Goal: Navigation & Orientation: Understand site structure

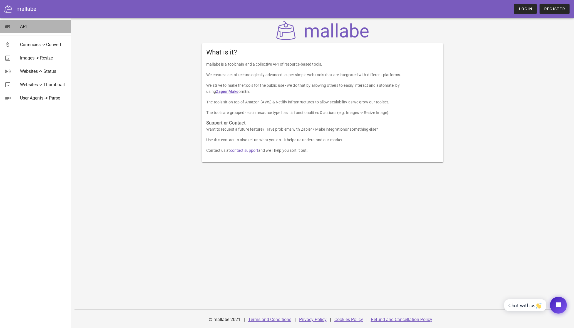
click at [20, 24] on div "API" at bounding box center [43, 26] width 47 height 5
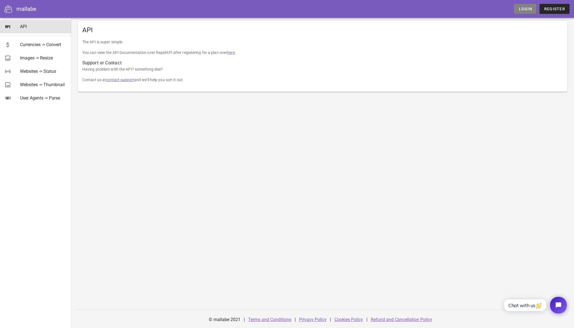
drag, startPoint x: 529, startPoint y: 8, endPoint x: 376, endPoint y: 59, distance: 161.2
click at [529, 8] on span "Login" at bounding box center [525, 9] width 14 height 4
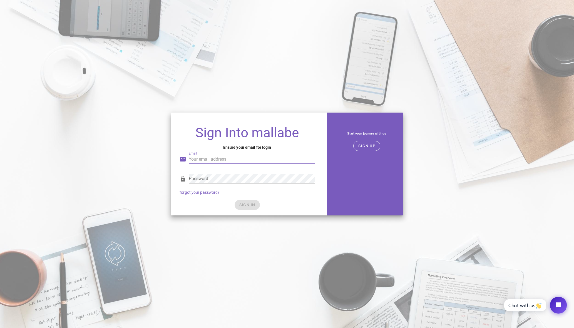
click at [190, 157] on div "Email" at bounding box center [252, 159] width 126 height 9
paste input "sam@samhancock.com"
type input "sam@samhancock.com"
click at [103, 74] on div "Sign Into mallabe Ensure your email for login Email sam@samhancock.com Password…" at bounding box center [287, 164] width 574 height 328
click at [198, 172] on div "Password" at bounding box center [247, 180] width 135 height 18
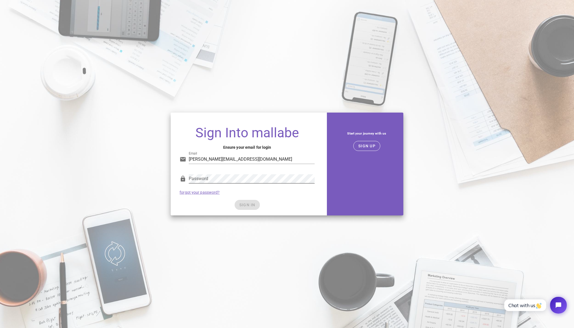
click at [196, 177] on div "Password" at bounding box center [252, 178] width 126 height 9
click at [246, 206] on div "SIGN IN" at bounding box center [247, 205] width 135 height 10
click at [242, 204] on span "SIGN IN" at bounding box center [247, 205] width 16 height 4
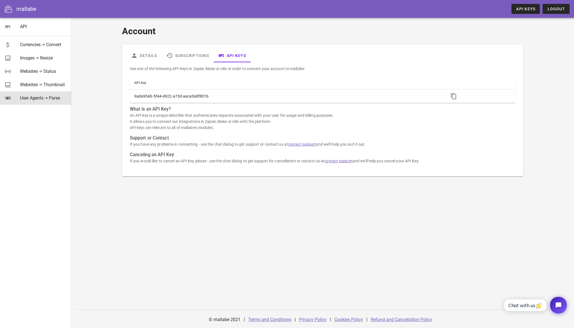
click at [42, 98] on div "User Agents -> Parse" at bounding box center [43, 97] width 47 height 5
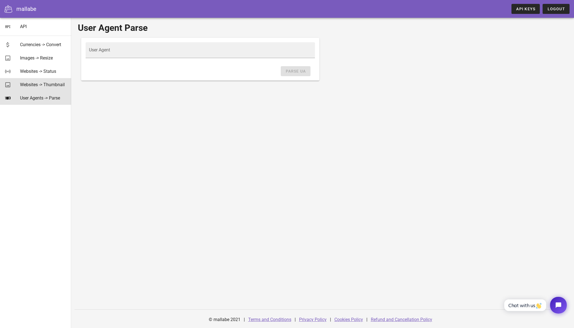
click at [36, 84] on div "Websites -> Thumbnail" at bounding box center [43, 84] width 47 height 5
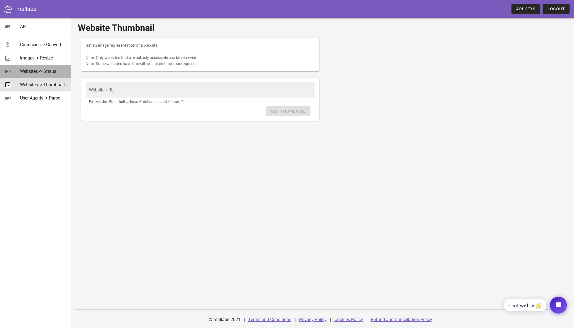
click at [33, 72] on div "Websites -> Status" at bounding box center [43, 71] width 47 height 5
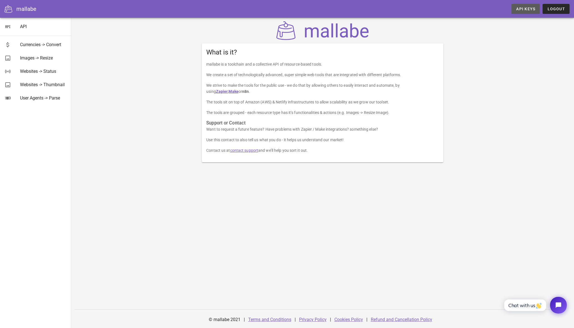
click at [530, 8] on span "API Keys" at bounding box center [525, 9] width 19 height 4
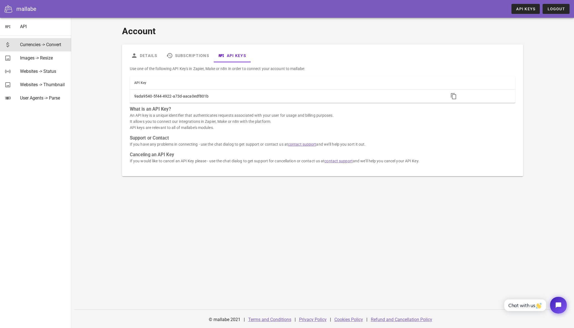
click at [25, 46] on div "Currencies -> Convert" at bounding box center [43, 44] width 47 height 5
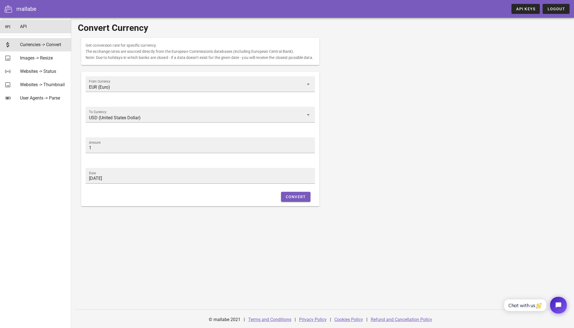
click at [13, 28] on link "API" at bounding box center [35, 26] width 71 height 13
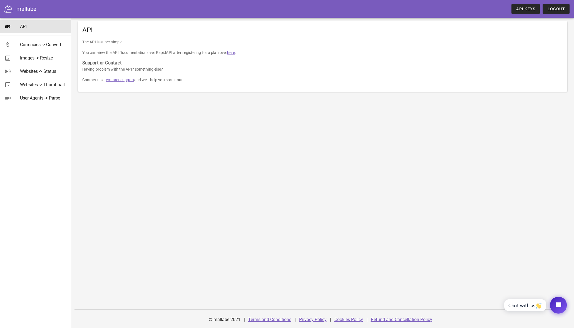
click at [19, 8] on div "mallabe" at bounding box center [26, 9] width 20 height 8
click at [23, 45] on div "Currencies -> Convert" at bounding box center [43, 44] width 47 height 5
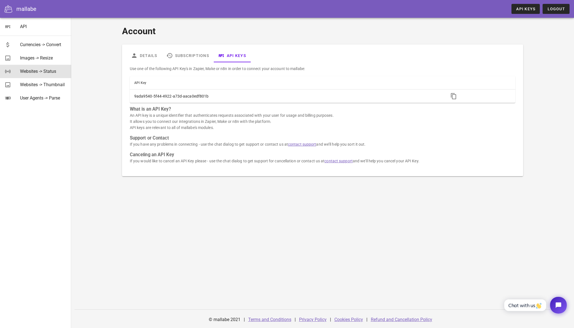
click at [36, 71] on div "Websites -> Status" at bounding box center [43, 71] width 47 height 5
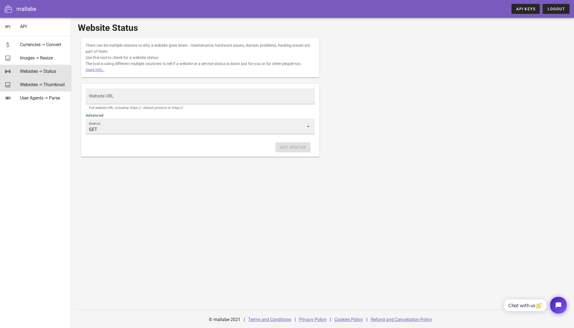
click at [36, 86] on div "Websites -> Thumbnail" at bounding box center [43, 84] width 47 height 5
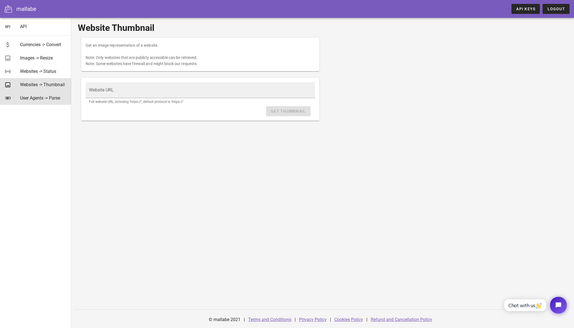
click at [40, 96] on div "User Agents -> Parse" at bounding box center [43, 97] width 47 height 5
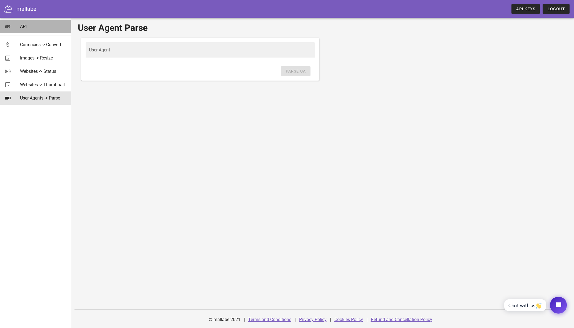
click at [22, 28] on div "API" at bounding box center [43, 26] width 47 height 5
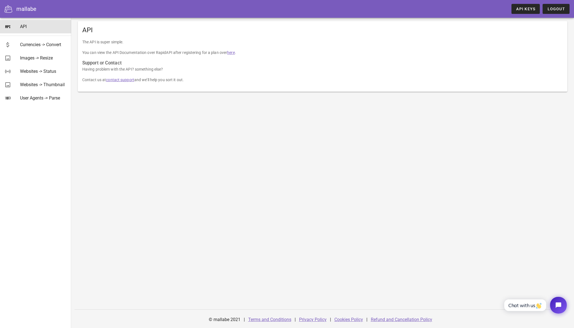
click at [232, 53] on link "here" at bounding box center [231, 52] width 8 height 4
drag, startPoint x: 36, startPoint y: 11, endPoint x: 25, endPoint y: 2, distance: 13.8
click at [36, 11] on div "mallabe" at bounding box center [26, 9] width 20 height 8
